Goal: Information Seeking & Learning: Find contact information

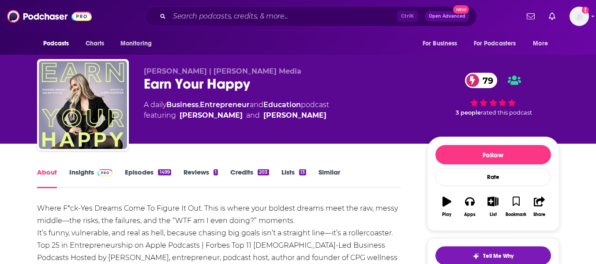
click at [85, 181] on link "Insights" at bounding box center [91, 178] width 44 height 20
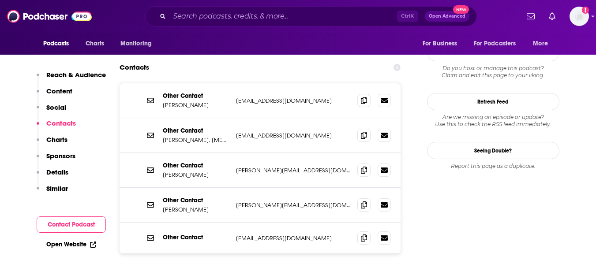
scroll to position [935, 0]
click at [362, 166] on icon at bounding box center [364, 169] width 6 height 7
click at [361, 264] on icon at bounding box center [364, 269] width 6 height 7
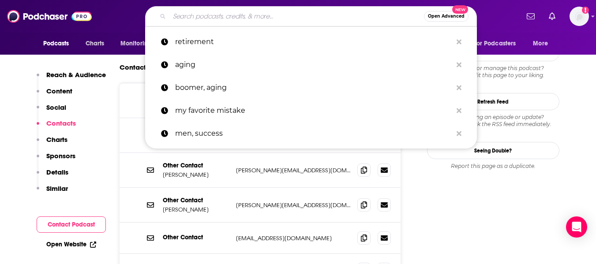
click at [183, 15] on input "Search podcasts, credits, & more..." at bounding box center [296, 16] width 255 height 14
paste input "Mind Love Podcast"
type input "Mind Love Podcast"
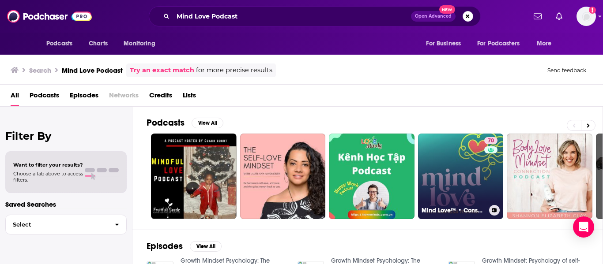
click at [446, 177] on link "70 Mind Love™ • Consciousness, Spirituality, and Science for Awakening" at bounding box center [461, 177] width 86 height 86
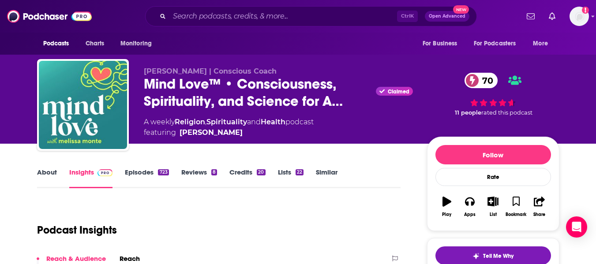
click at [45, 178] on link "About" at bounding box center [47, 178] width 20 height 20
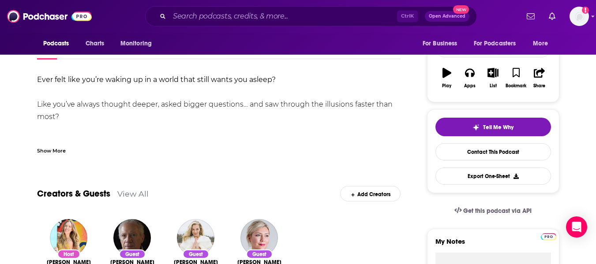
scroll to position [130, 0]
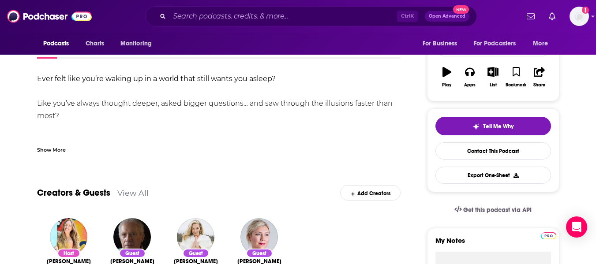
click at [59, 144] on div "Show More" at bounding box center [219, 146] width 364 height 15
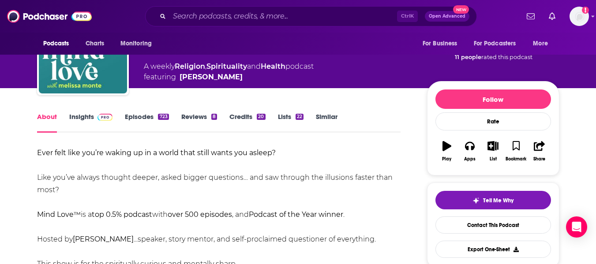
scroll to position [0, 0]
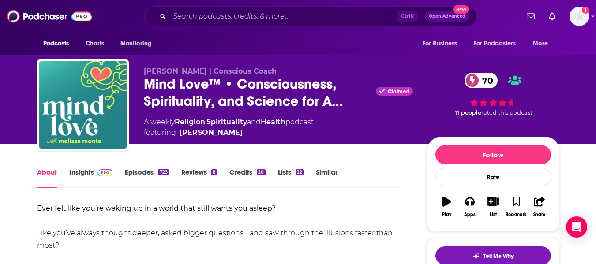
click at [74, 177] on link "Insights" at bounding box center [91, 178] width 44 height 20
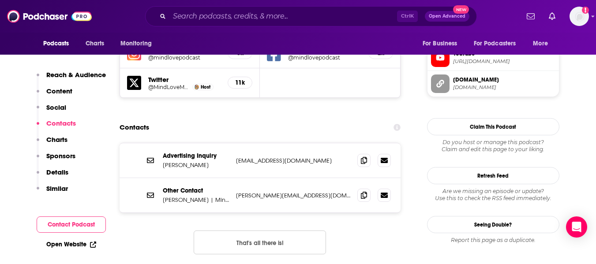
scroll to position [835, 0]
drag, startPoint x: 162, startPoint y: 155, endPoint x: 202, endPoint y: 155, distance: 39.7
click at [202, 196] on p "[PERSON_NAME] | Mindset Mentor" at bounding box center [196, 200] width 66 height 8
copy p "[PERSON_NAME]"
click at [366, 191] on icon at bounding box center [364, 194] width 6 height 7
